Goal: Check status: Check status

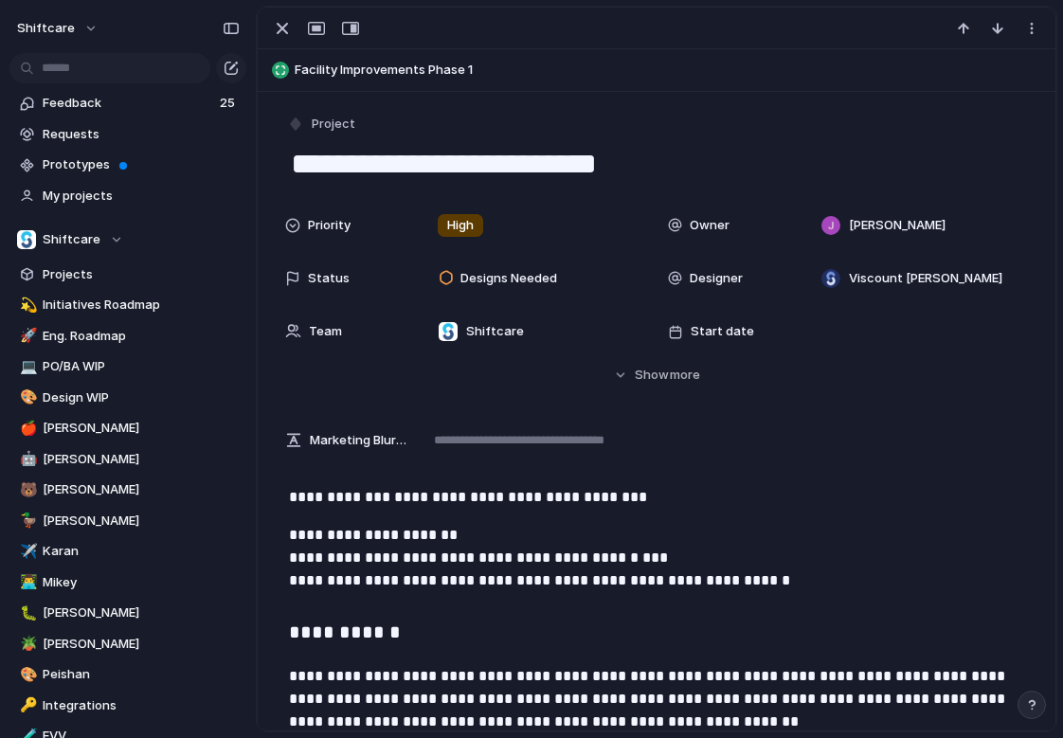
scroll to position [1264, 0]
